Goal: Information Seeking & Learning: Learn about a topic

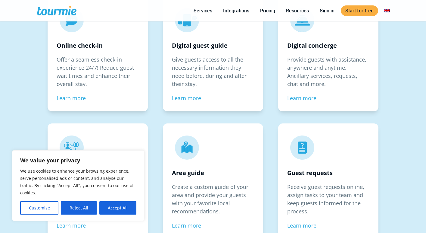
scroll to position [904, 0]
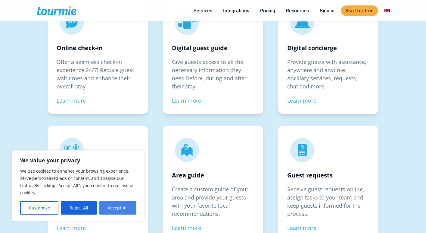
click at [120, 208] on button "Accept All" at bounding box center [117, 207] width 37 height 13
checkbox input "true"
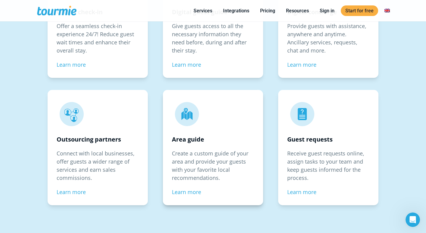
scroll to position [962, 0]
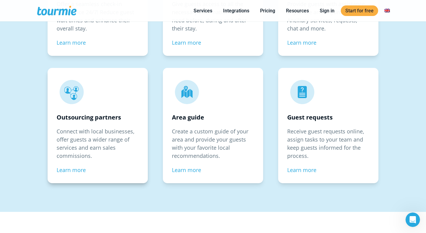
click at [82, 165] on div "Outsourcing partners Connect with local businesses, offer guests a wider range …" at bounding box center [98, 125] width 100 height 115
click at [82, 167] on link "Learn more" at bounding box center [71, 169] width 29 height 7
